Goal: Navigation & Orientation: Find specific page/section

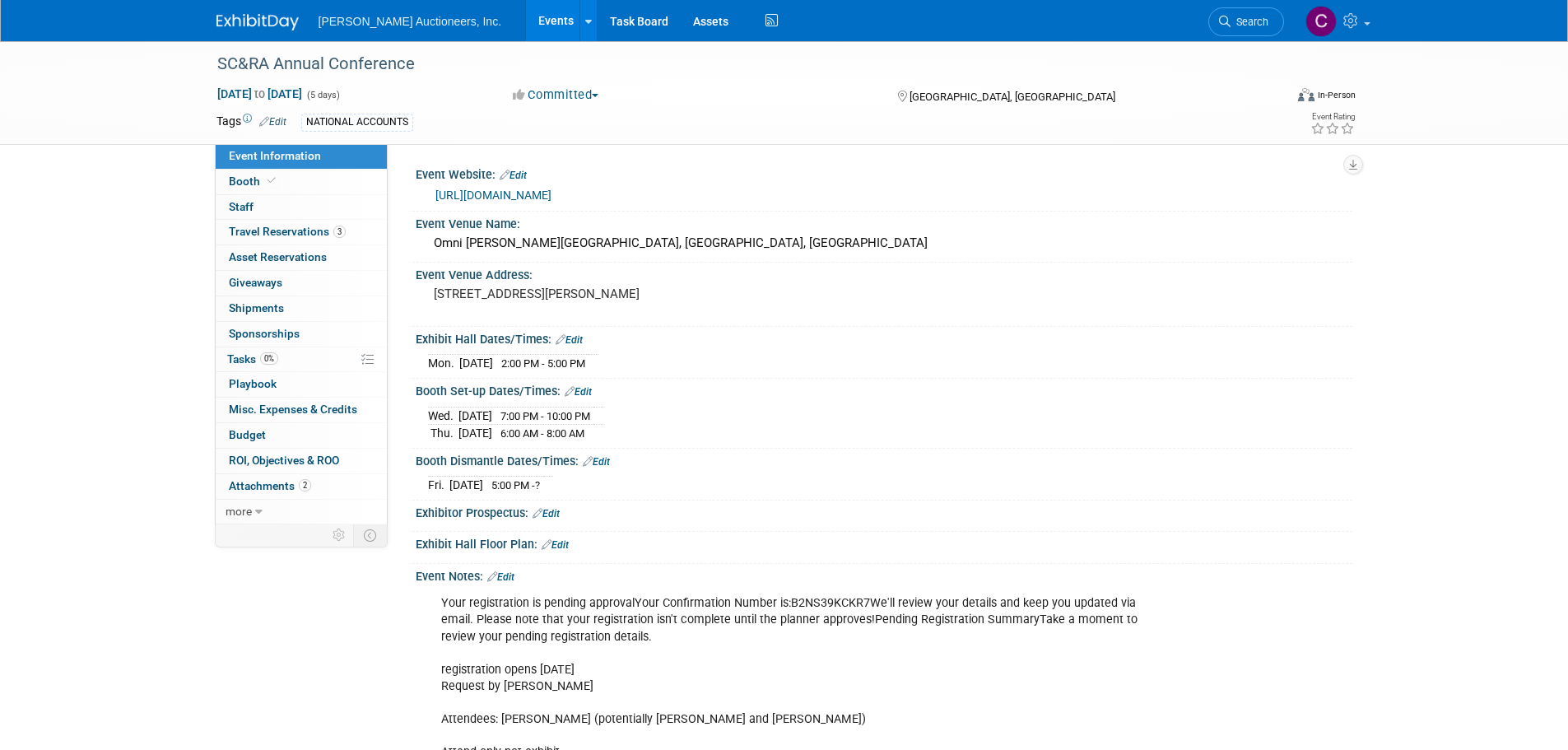
click at [265, 26] on img at bounding box center [258, 22] width 83 height 16
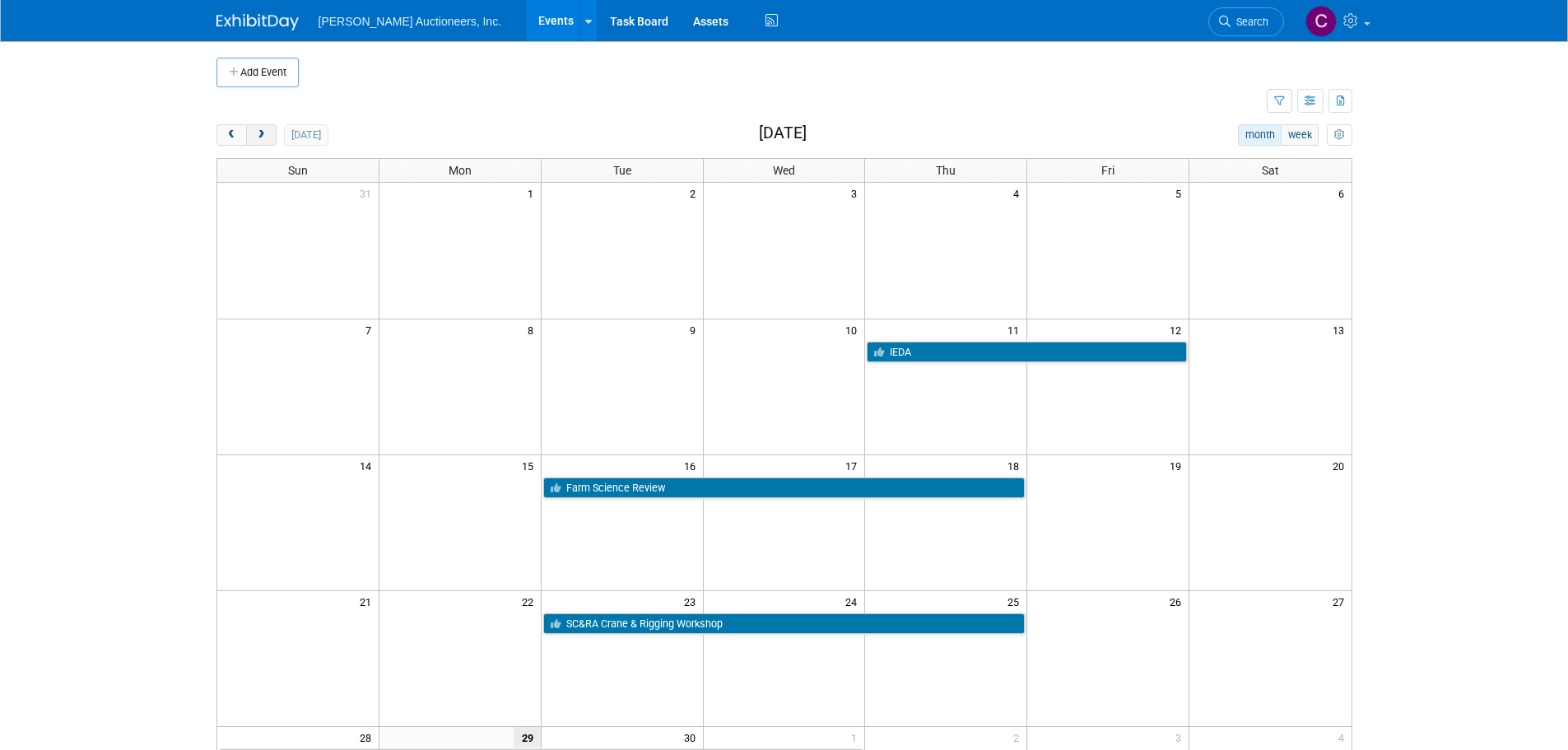
click at [266, 127] on button "next" at bounding box center [261, 134] width 30 height 22
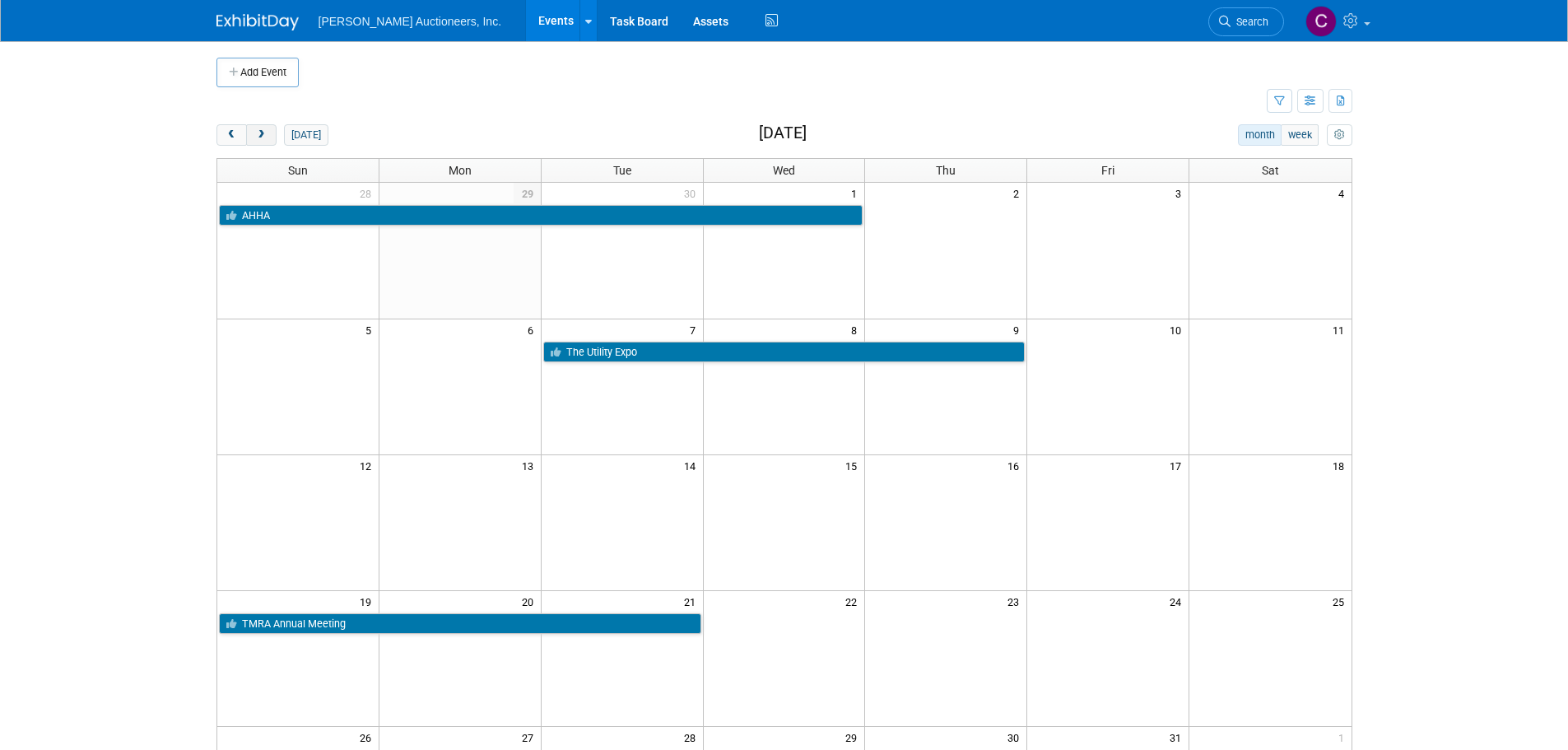
click at [266, 127] on button "next" at bounding box center [261, 134] width 30 height 22
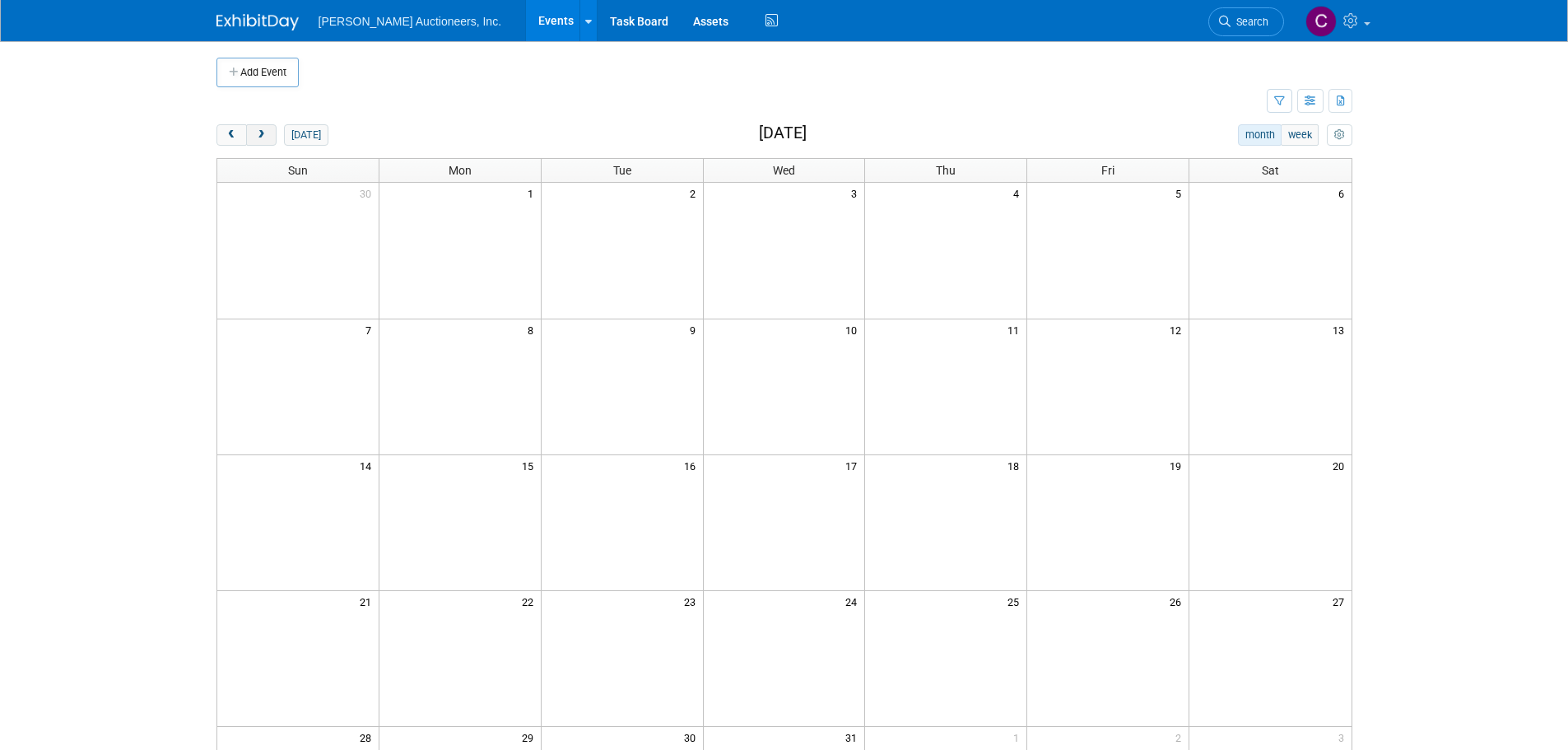
click at [266, 127] on button "next" at bounding box center [261, 134] width 30 height 22
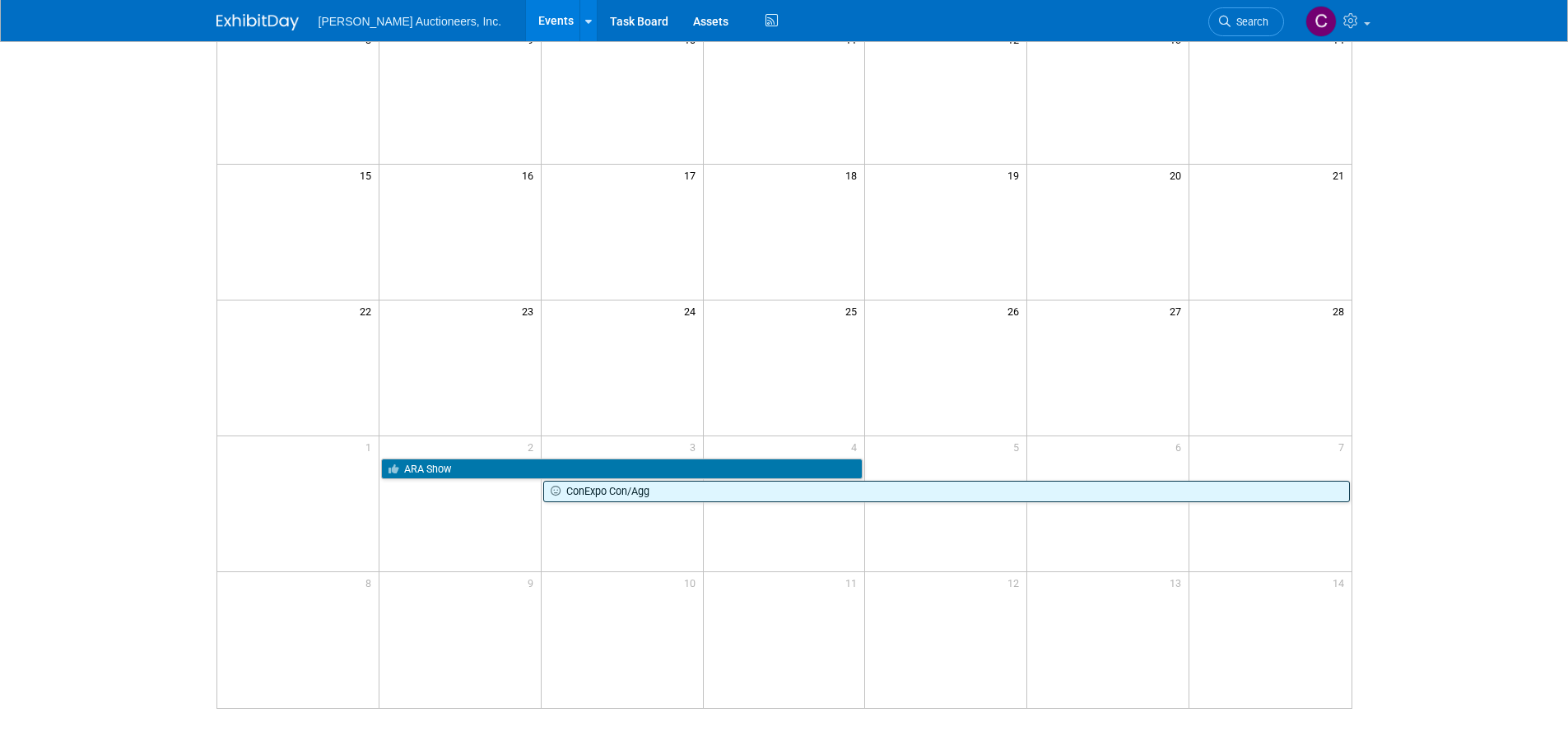
scroll to position [412, 0]
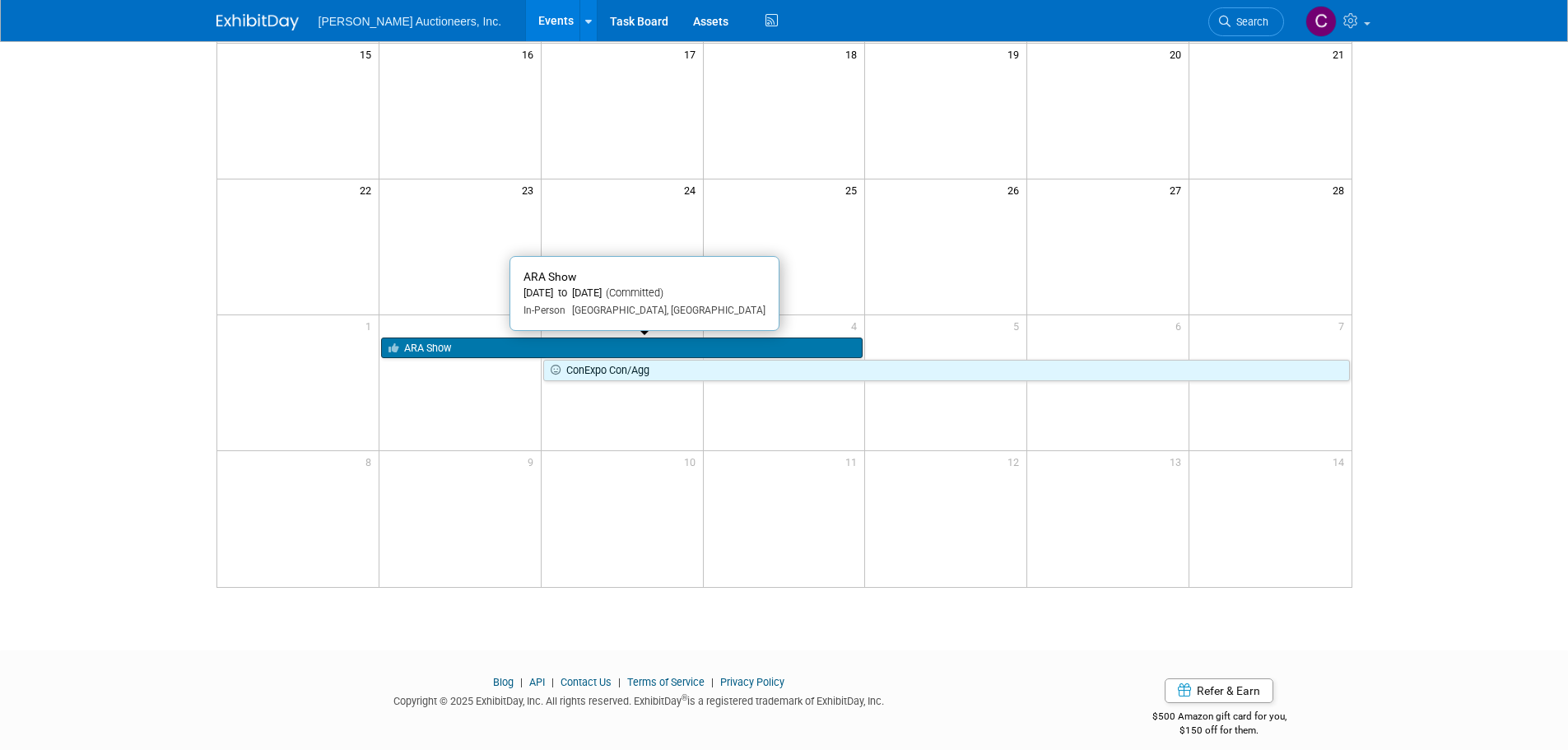
click at [554, 347] on link "ARA Show" at bounding box center [622, 348] width 482 height 22
